Goal: Task Accomplishment & Management: Manage account settings

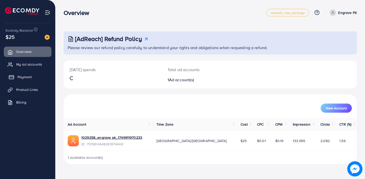
click at [29, 74] on link "Payment" at bounding box center [28, 77] width 48 height 10
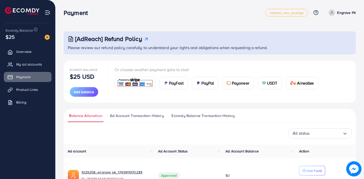
scroll to position [36, 0]
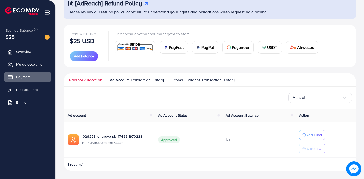
click at [138, 84] on link "Ad Account Transaction History" at bounding box center [137, 81] width 57 height 9
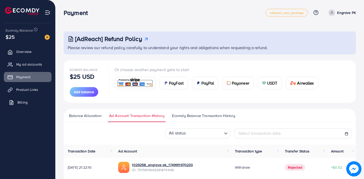
click at [26, 100] on span "Billing" at bounding box center [23, 102] width 10 height 5
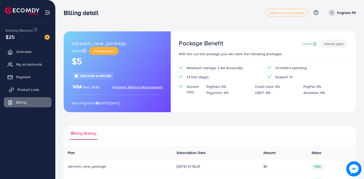
click at [33, 87] on link "Product Links" at bounding box center [28, 90] width 48 height 10
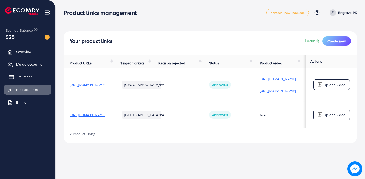
click at [35, 79] on link "Payment" at bounding box center [28, 77] width 48 height 10
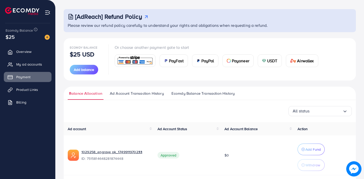
scroll to position [22, 0]
click at [32, 92] on span "Product Links" at bounding box center [29, 89] width 22 height 5
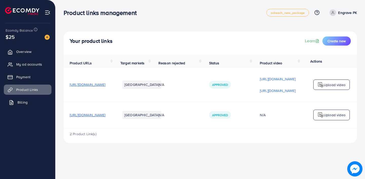
click at [32, 99] on link "Billing" at bounding box center [28, 102] width 48 height 10
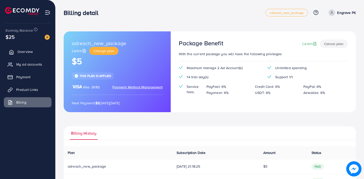
click at [31, 54] on span "Overview" at bounding box center [25, 51] width 15 height 5
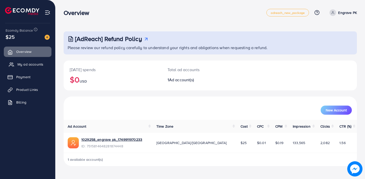
click at [27, 62] on span "My ad accounts" at bounding box center [31, 64] width 26 height 5
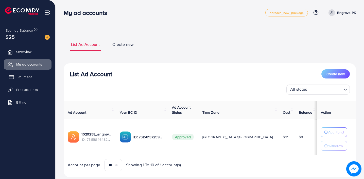
click at [26, 76] on span "Payment" at bounding box center [25, 77] width 14 height 5
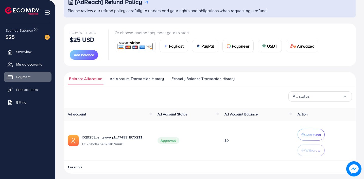
scroll to position [40, 0]
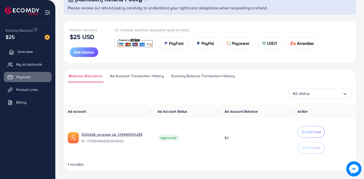
click at [40, 54] on link "Overview" at bounding box center [28, 52] width 48 height 10
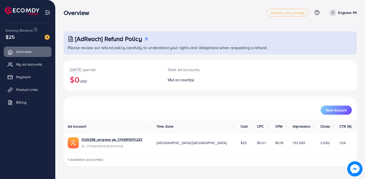
click at [34, 39] on div "$25" at bounding box center [28, 36] width 44 height 7
click at [47, 38] on img at bounding box center [47, 37] width 5 height 5
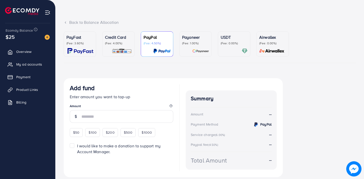
scroll to position [19, 0]
click at [226, 45] on div "USDT (Fee: 0.00%)" at bounding box center [234, 44] width 27 height 20
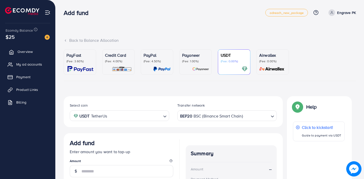
click at [23, 51] on span "Overview" at bounding box center [25, 51] width 15 height 5
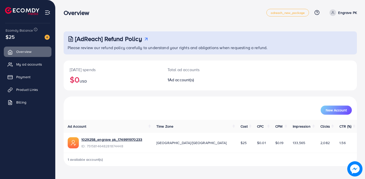
click at [49, 11] on img at bounding box center [48, 13] width 6 height 6
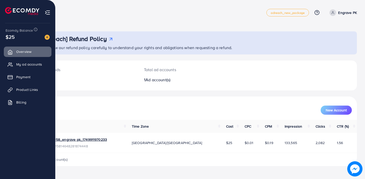
click at [52, 13] on div at bounding box center [28, 9] width 56 height 18
click at [49, 13] on img at bounding box center [48, 13] width 6 height 6
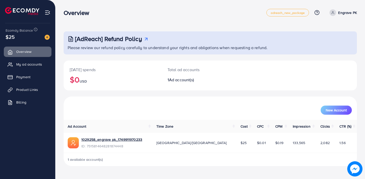
click at [46, 12] on img at bounding box center [48, 13] width 6 height 6
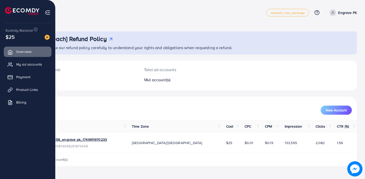
click at [47, 13] on img at bounding box center [48, 13] width 6 height 6
